Goal: Information Seeking & Learning: Learn about a topic

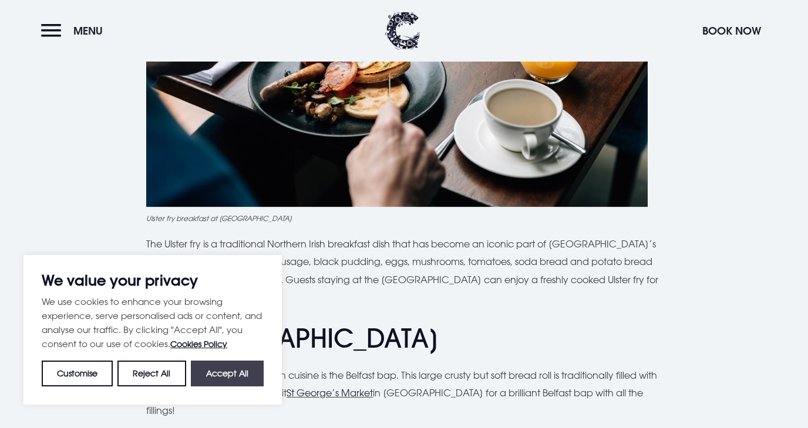
click at [248, 371] on button "Accept All" at bounding box center [227, 374] width 73 height 26
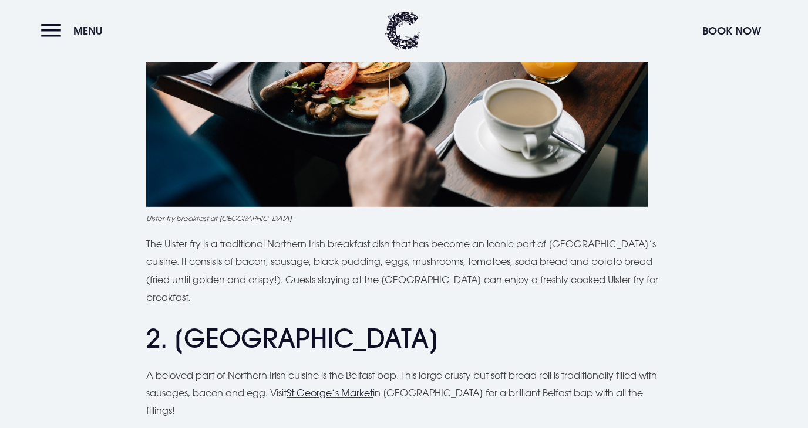
checkbox input "true"
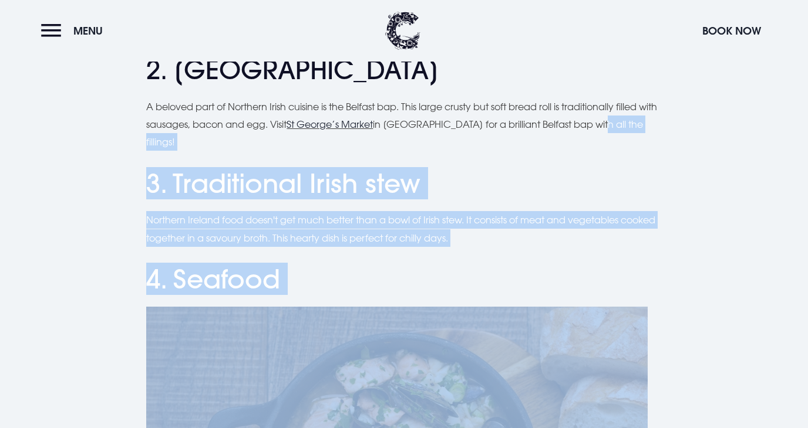
scroll to position [1029, 0]
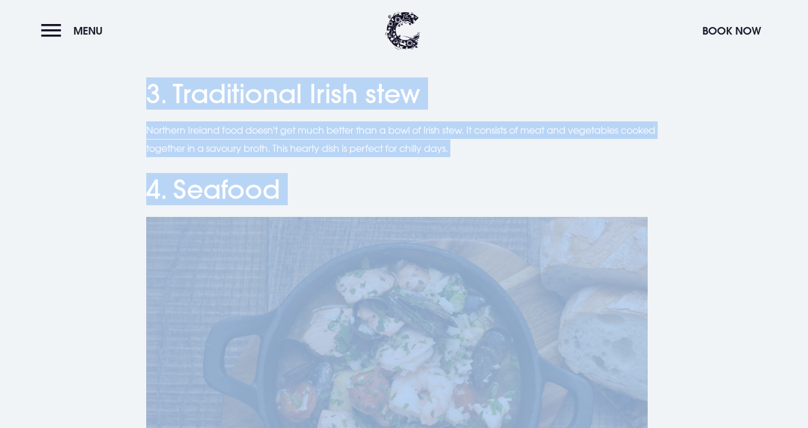
drag, startPoint x: 604, startPoint y: 379, endPoint x: 604, endPoint y: 452, distance: 72.8
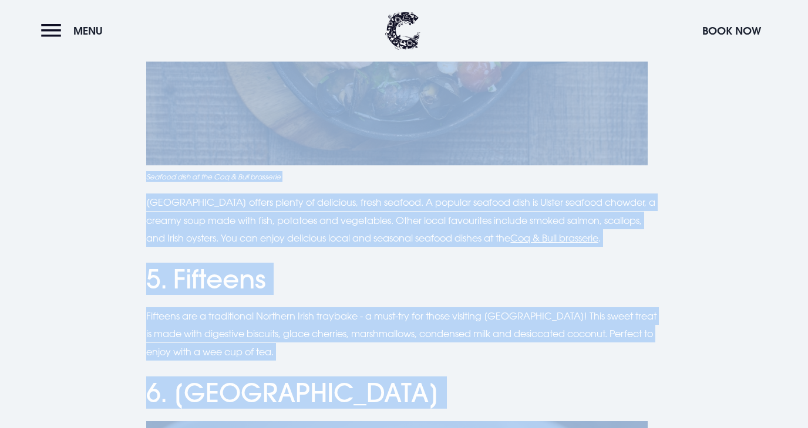
scroll to position [1433, 0]
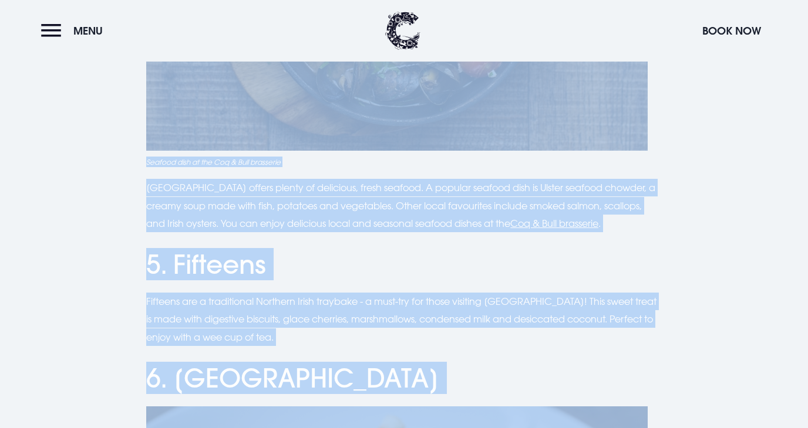
drag, startPoint x: 697, startPoint y: 330, endPoint x: 698, endPoint y: 437, distance: 106.8
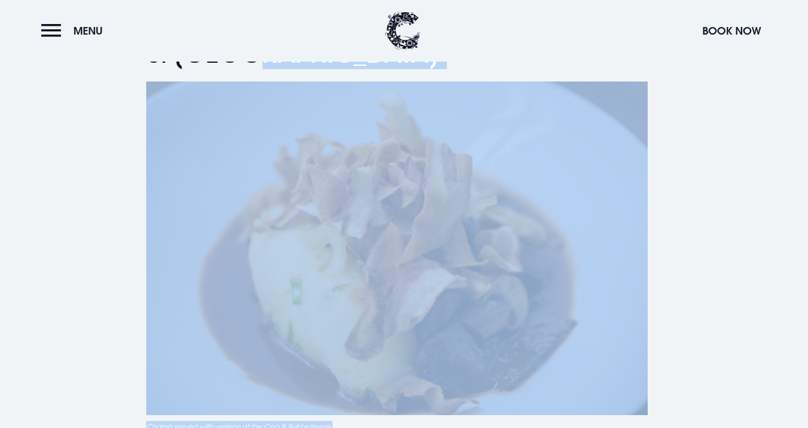
drag, startPoint x: 668, startPoint y: 343, endPoint x: 666, endPoint y: 455, distance: 112.1
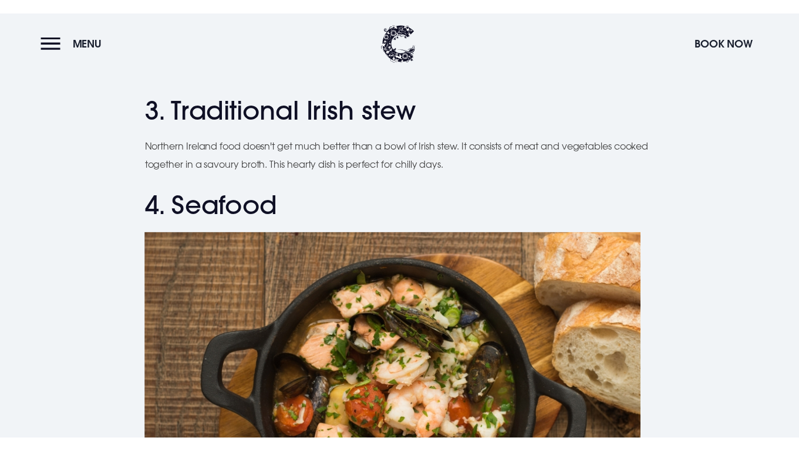
scroll to position [578, 0]
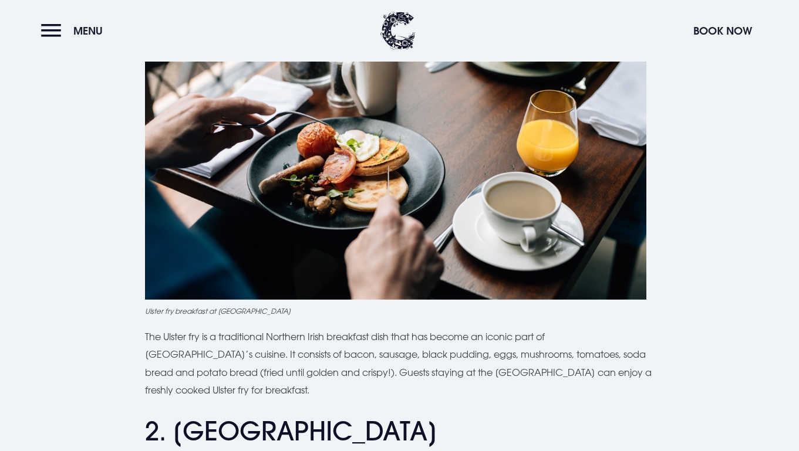
click at [526, 369] on p "The Ulster fry is a traditional Northern Irish breakfast dish that has become a…" at bounding box center [399, 364] width 509 height 72
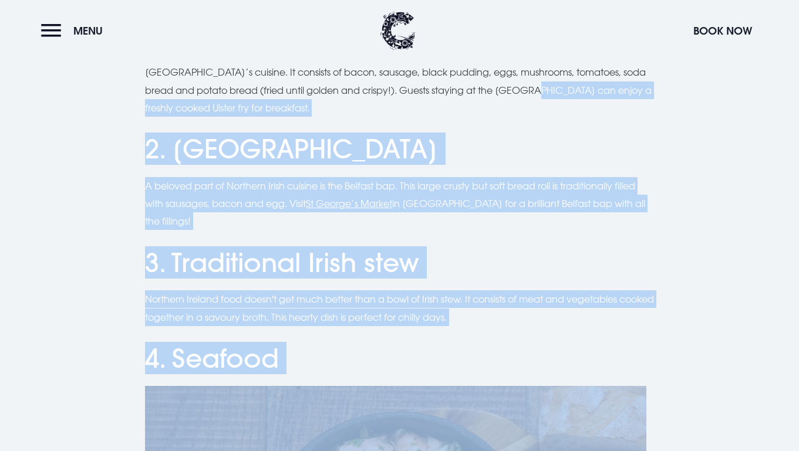
drag, startPoint x: 461, startPoint y: 370, endPoint x: 454, endPoint y: 465, distance: 95.3
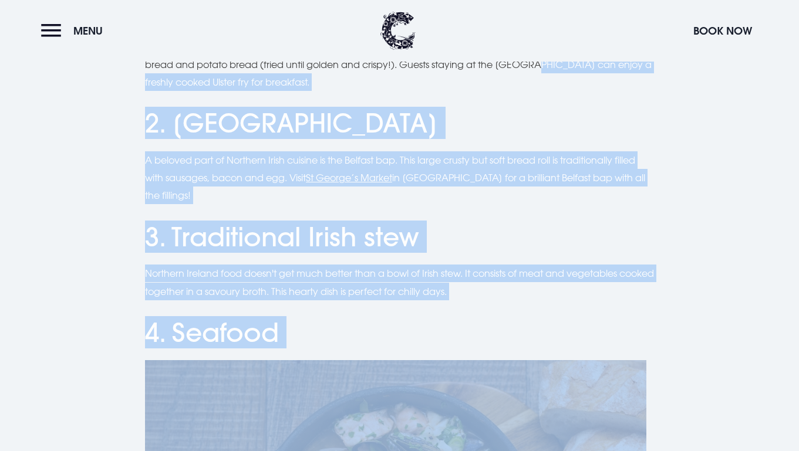
click at [522, 222] on h2 "3. Traditional Irish stew" at bounding box center [399, 237] width 509 height 31
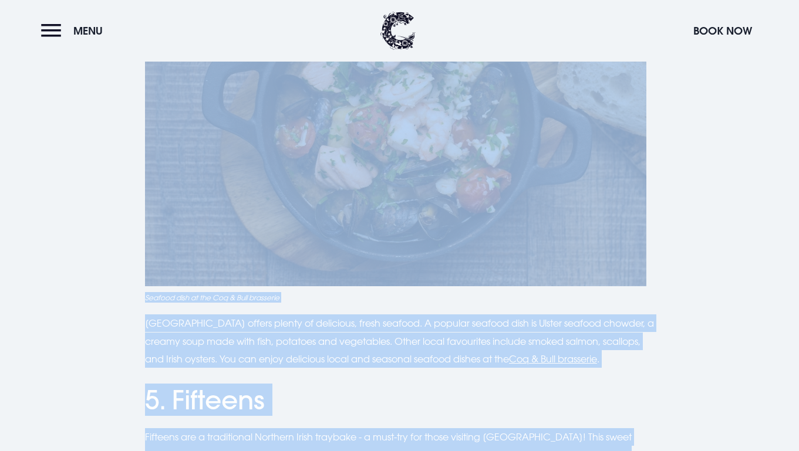
drag, startPoint x: 660, startPoint y: 386, endPoint x: 659, endPoint y: 459, distance: 72.8
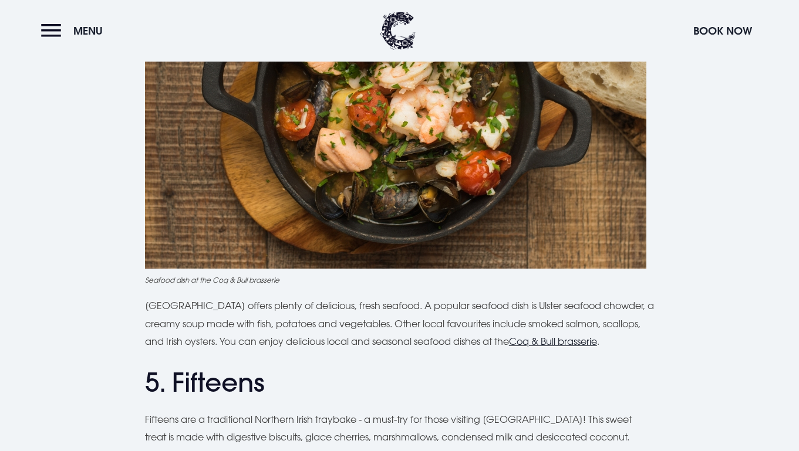
click at [565, 336] on u "Coq & Bull brasserie" at bounding box center [553, 342] width 88 height 12
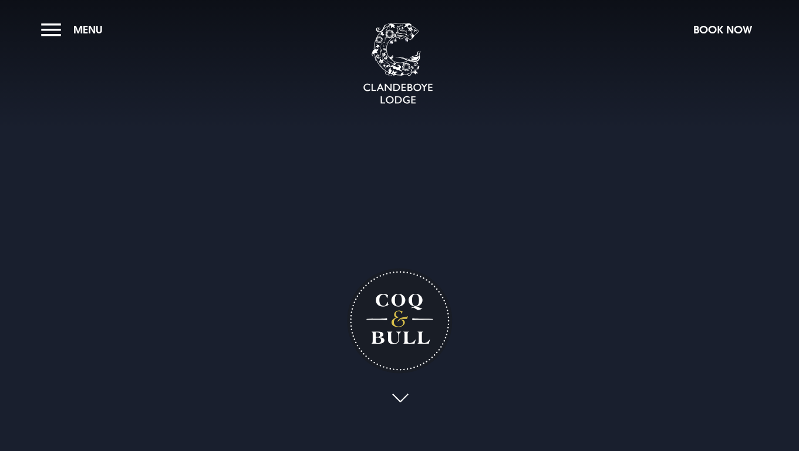
click at [406, 396] on link at bounding box center [399, 399] width 27 height 26
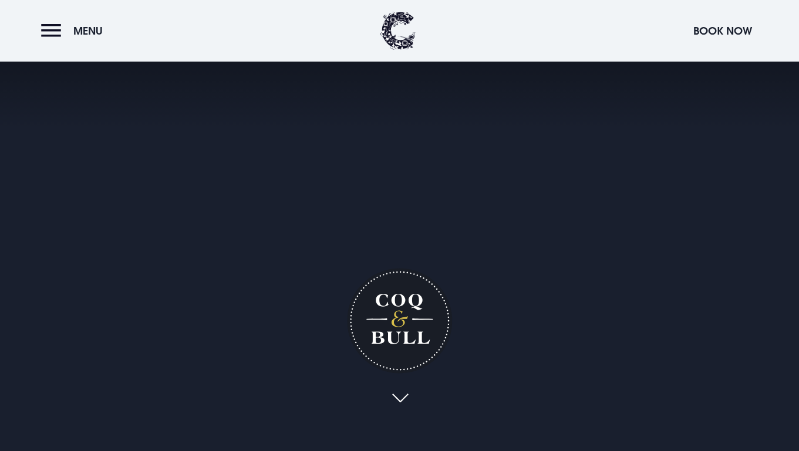
scroll to position [393, 0]
